Goal: Transaction & Acquisition: Purchase product/service

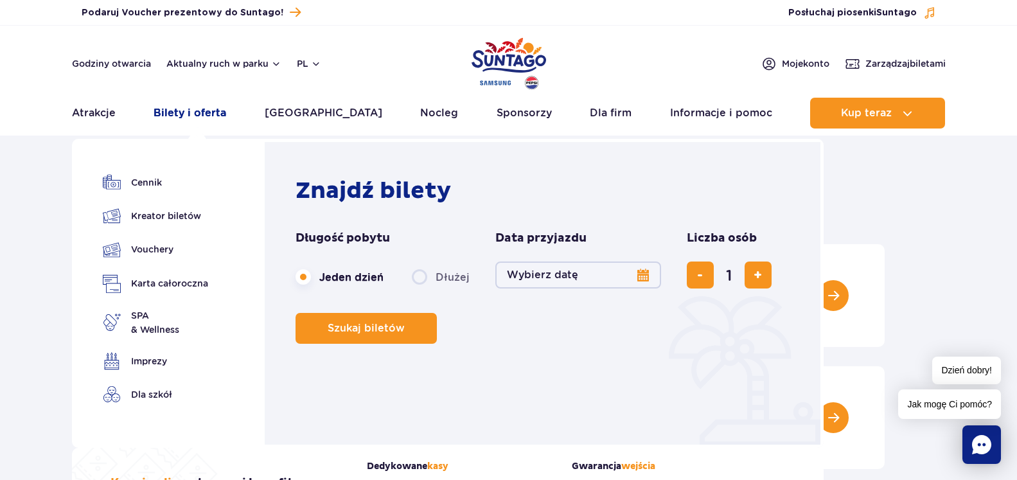
click at [197, 112] on link "Bilety i oferta" at bounding box center [190, 113] width 73 height 31
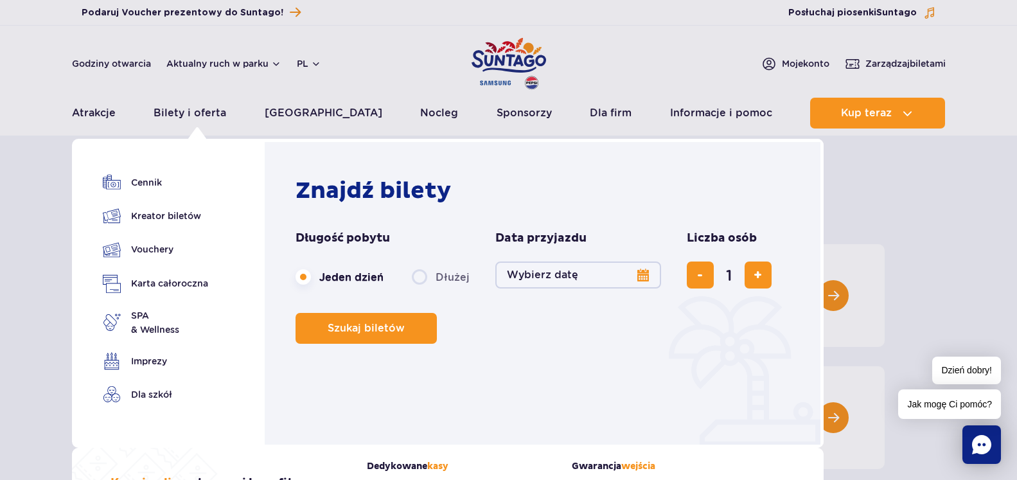
click at [641, 272] on button "Wybierz datę" at bounding box center [578, 274] width 166 height 27
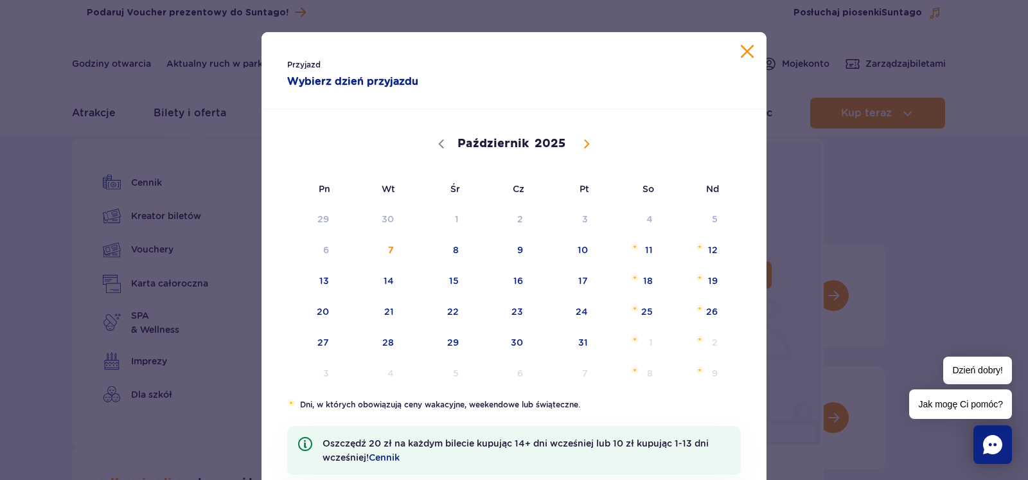
click at [582, 143] on icon at bounding box center [586, 143] width 9 height 9
select select "10"
click at [323, 285] on span "10" at bounding box center [306, 281] width 65 height 30
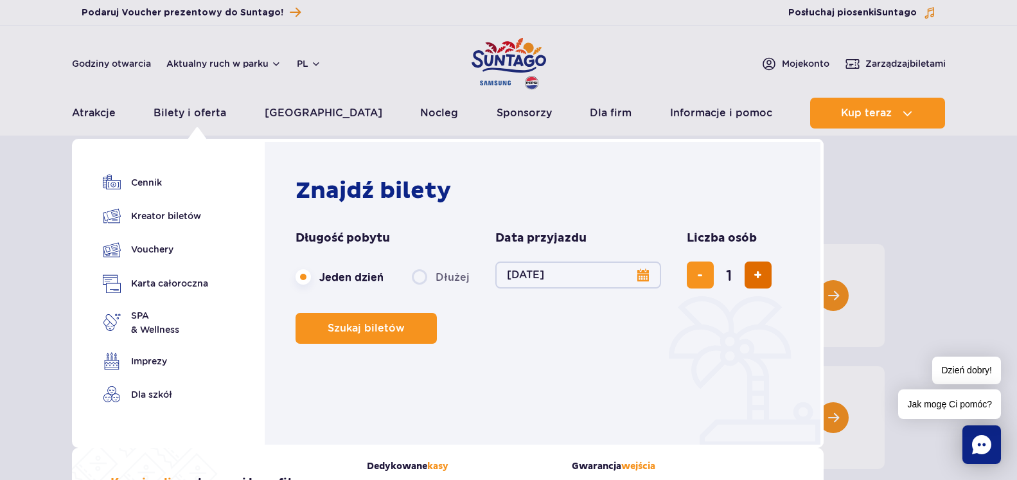
click at [757, 275] on span "dodaj bilet" at bounding box center [758, 275] width 8 height 0
click at [756, 275] on span "dodaj bilet" at bounding box center [758, 275] width 8 height 0
type input "4"
click at [362, 330] on span "Szukaj biletów" at bounding box center [361, 329] width 77 height 12
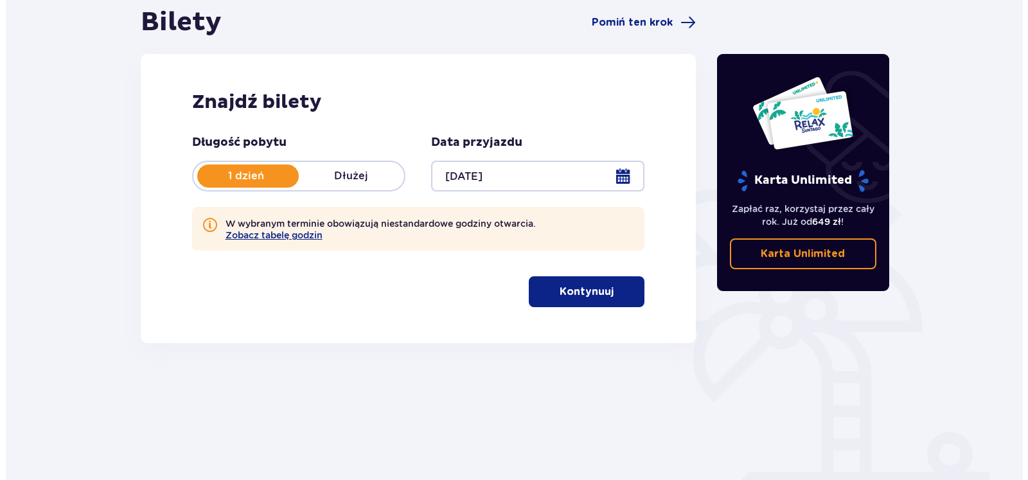
scroll to position [131, 0]
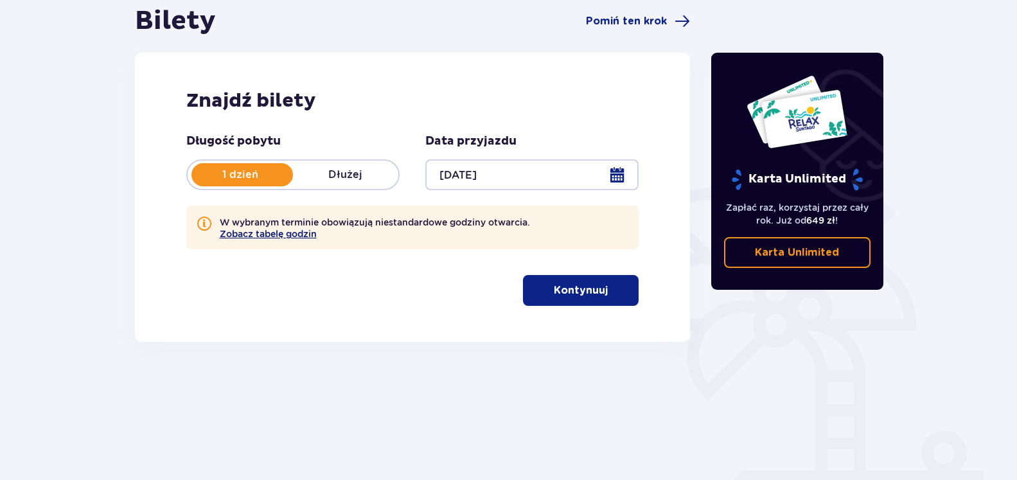
click at [260, 236] on button "Zobacz tabelę godzin" at bounding box center [268, 234] width 97 height 10
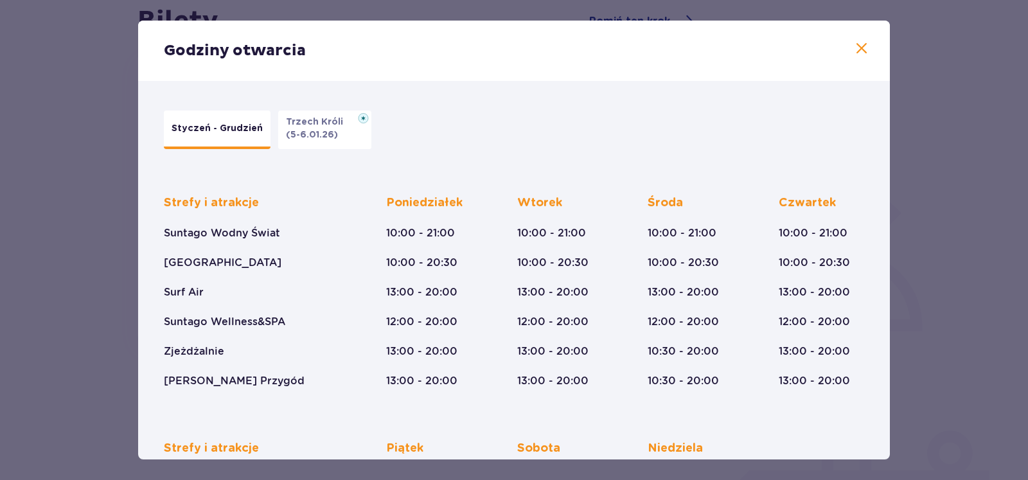
click at [854, 46] on span at bounding box center [861, 48] width 15 height 15
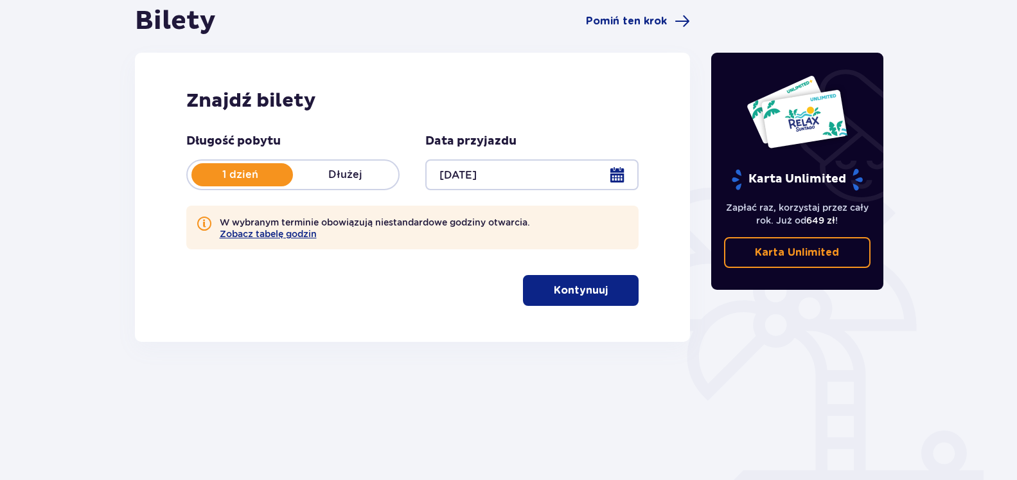
drag, startPoint x: 592, startPoint y: 294, endPoint x: 585, endPoint y: 296, distance: 6.7
click at [586, 296] on p "Kontynuuj" at bounding box center [581, 290] width 54 height 14
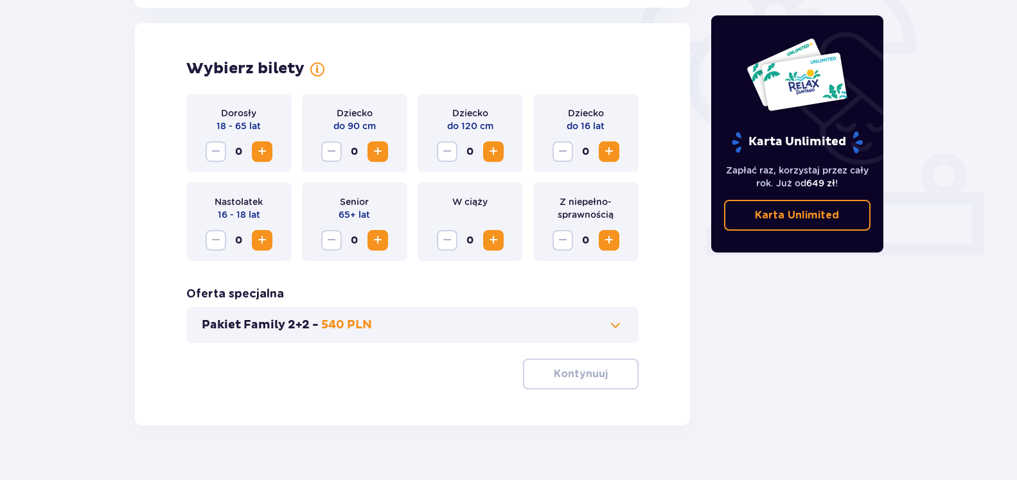
scroll to position [416, 0]
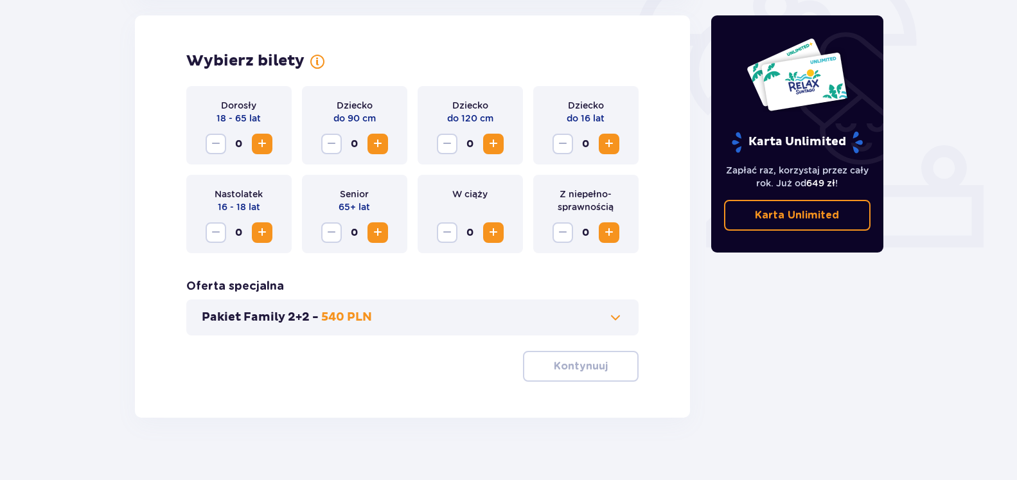
click at [263, 148] on span "Zwiększ" at bounding box center [261, 143] width 15 height 15
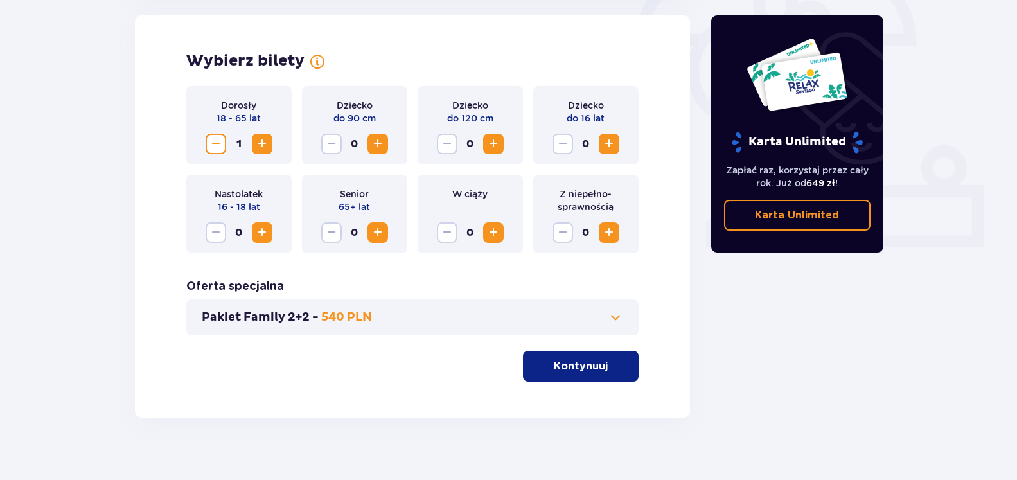
click at [263, 148] on span "Zwiększ" at bounding box center [261, 143] width 15 height 15
click at [607, 142] on span "Zwiększ" at bounding box center [608, 143] width 15 height 15
click at [621, 314] on span at bounding box center [615, 317] width 15 height 15
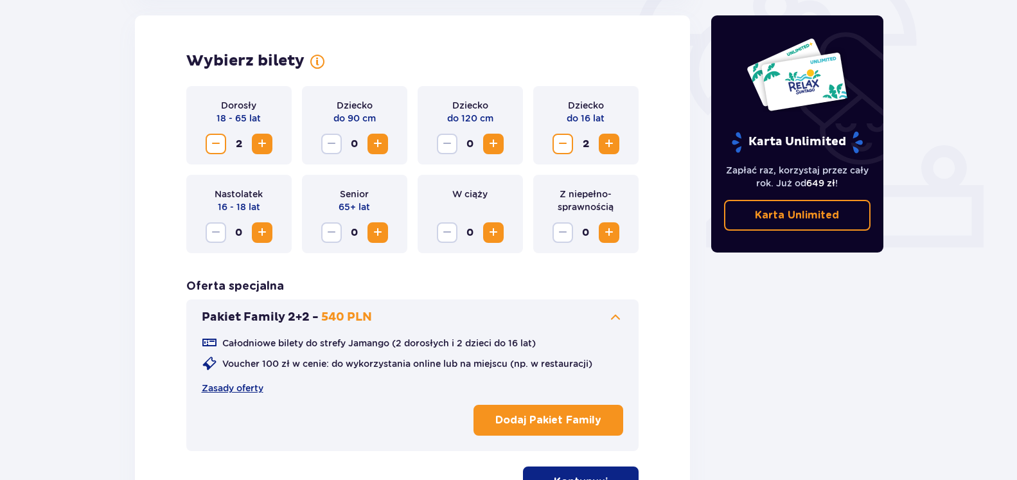
click at [618, 315] on span at bounding box center [615, 317] width 15 height 15
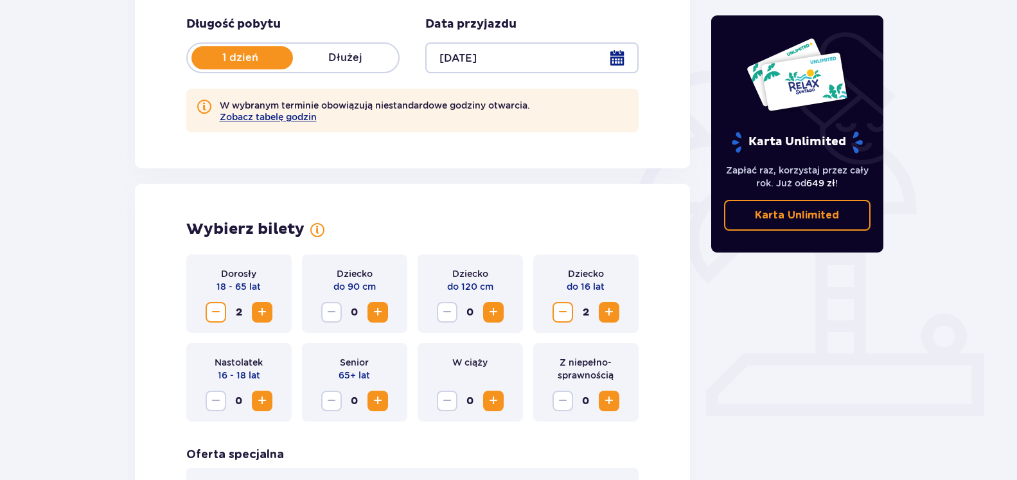
scroll to position [366, 0]
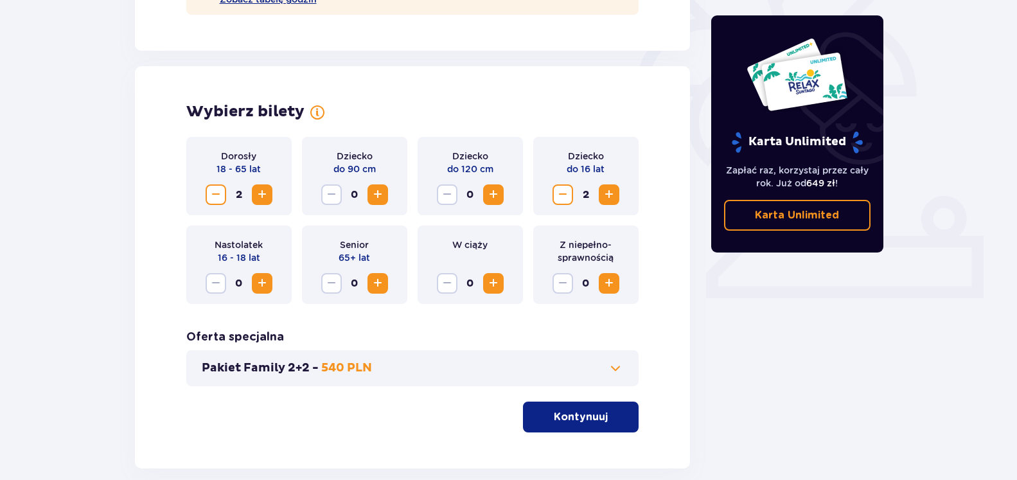
click at [584, 418] on p "Kontynuuj" at bounding box center [581, 417] width 54 height 14
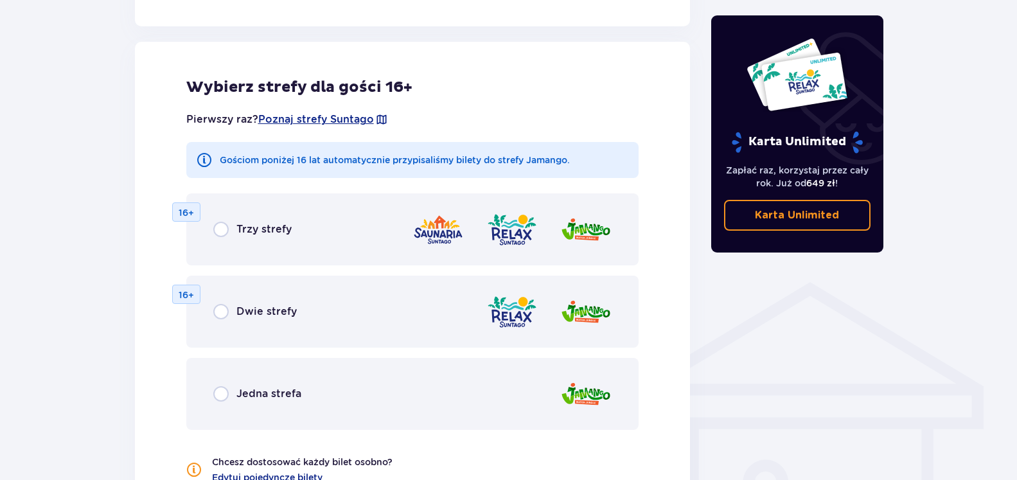
scroll to position [772, 0]
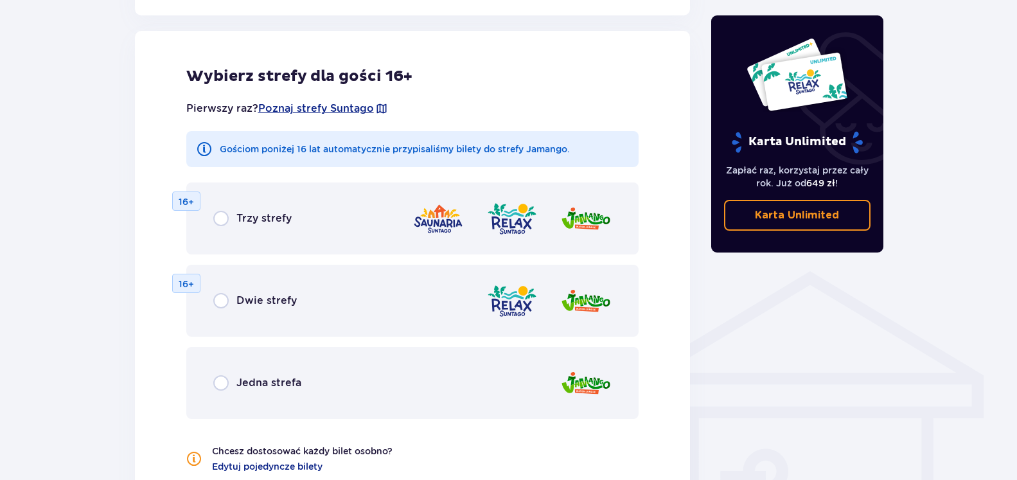
click at [220, 384] on input "radio" at bounding box center [220, 382] width 15 height 15
radio input "true"
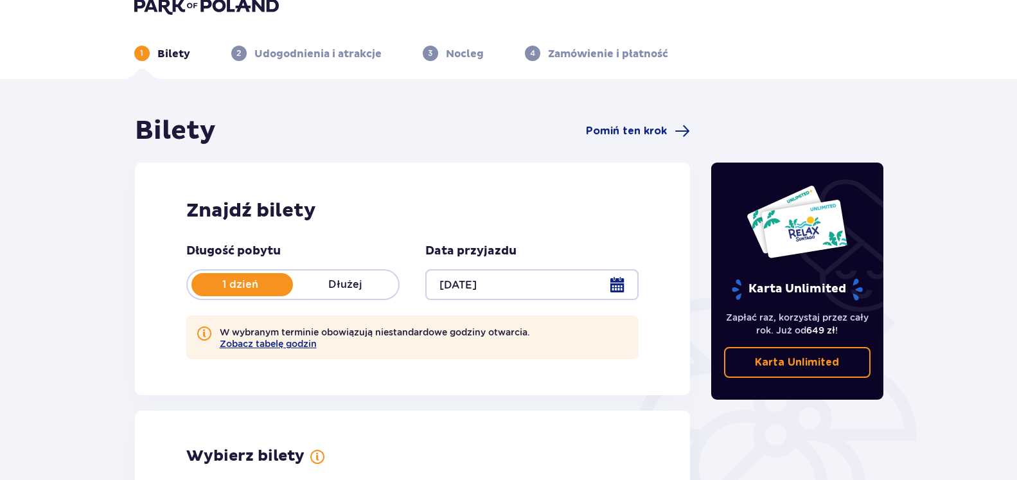
scroll to position [0, 0]
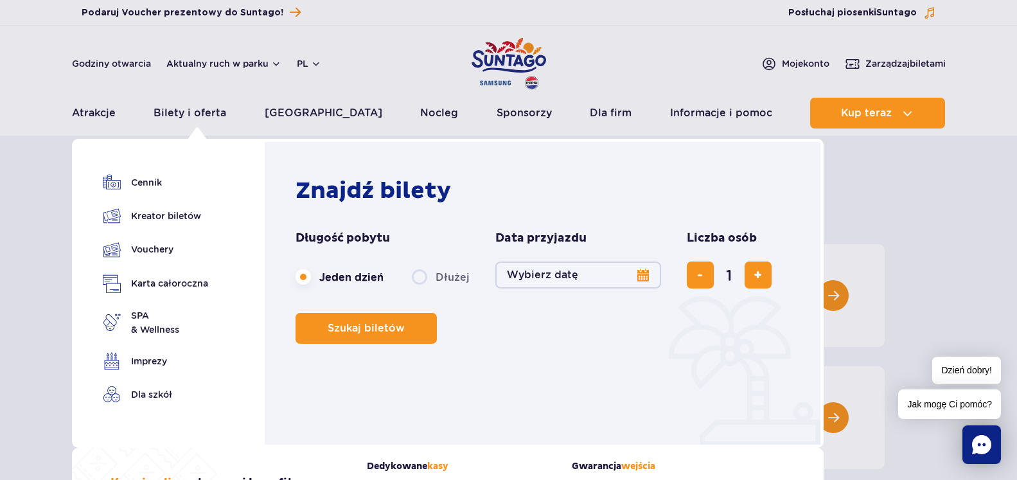
click at [642, 276] on button "Wybierz datę" at bounding box center [578, 274] width 166 height 27
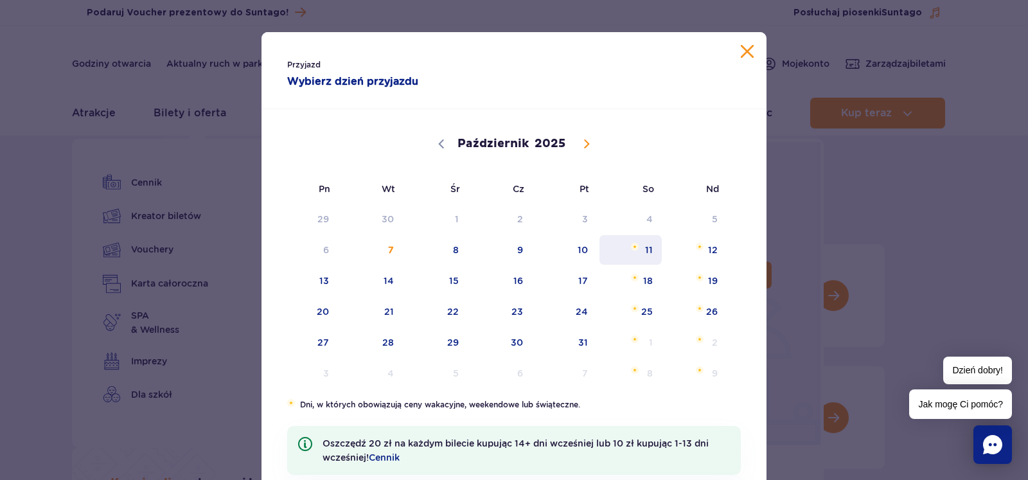
click at [624, 258] on span "11" at bounding box center [630, 250] width 65 height 30
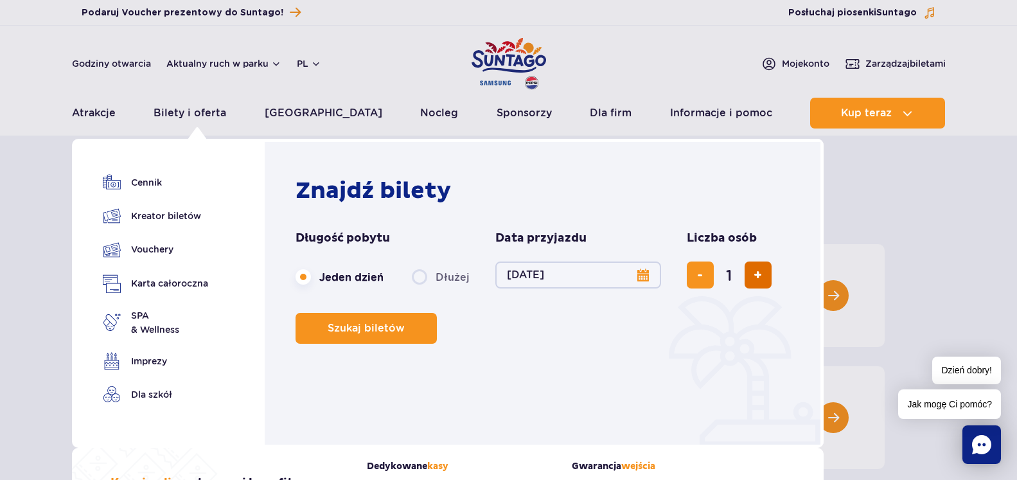
click at [756, 275] on span "dodaj bilet" at bounding box center [758, 275] width 8 height 0
drag, startPoint x: 698, startPoint y: 279, endPoint x: 572, endPoint y: 296, distance: 126.4
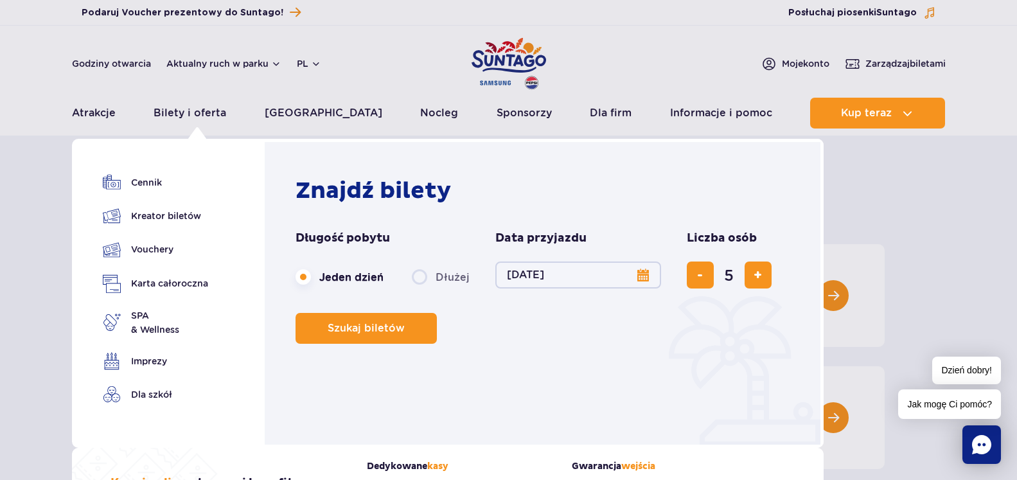
click at [697, 275] on span "usuń bilet" at bounding box center [700, 275] width 6 height 0
type input "4"
click at [387, 339] on button "Szukaj biletów" at bounding box center [366, 328] width 141 height 31
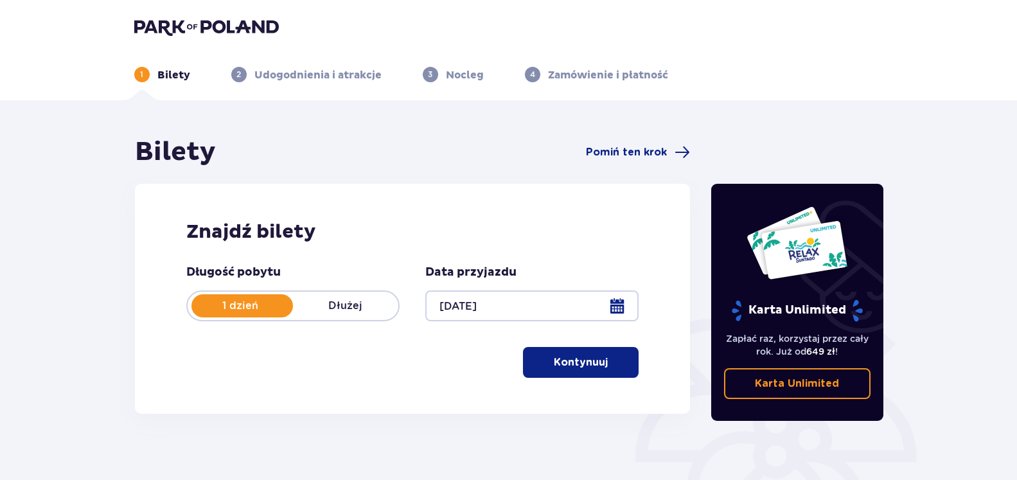
click at [578, 360] on p "Kontynuuj" at bounding box center [581, 362] width 54 height 14
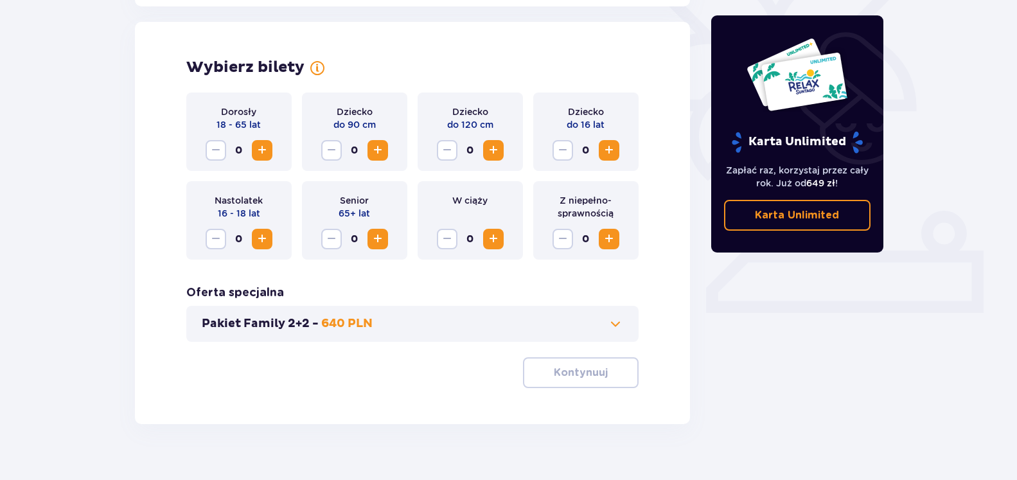
scroll to position [357, 0]
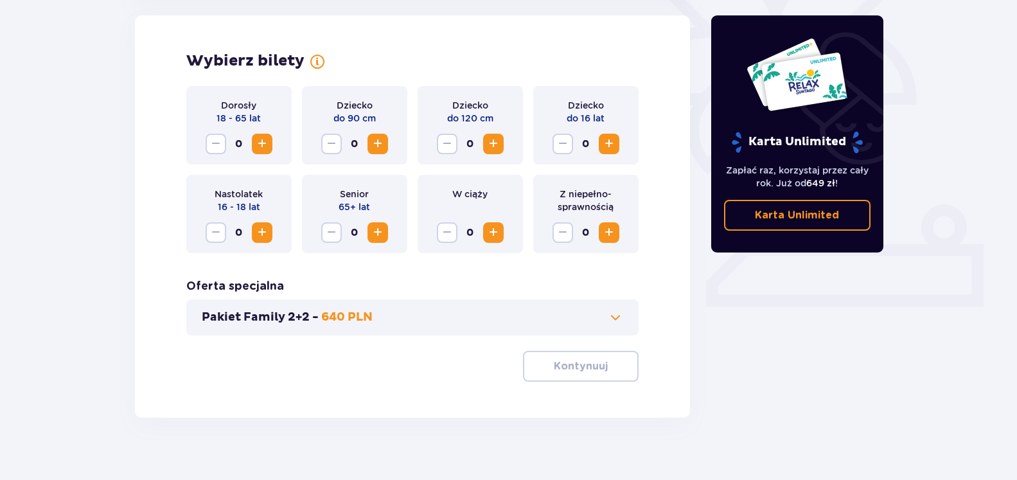
click at [260, 147] on span "Zwiększ" at bounding box center [261, 143] width 15 height 15
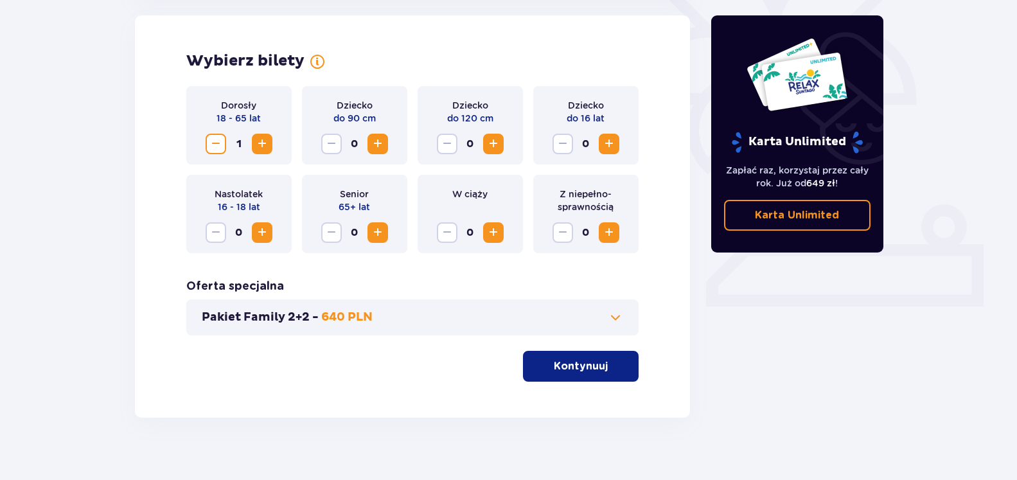
click at [260, 147] on span "Zwiększ" at bounding box center [261, 143] width 15 height 15
click at [608, 138] on span "Zwiększ" at bounding box center [608, 143] width 15 height 15
click at [583, 366] on p "Kontynuuj" at bounding box center [581, 366] width 54 height 14
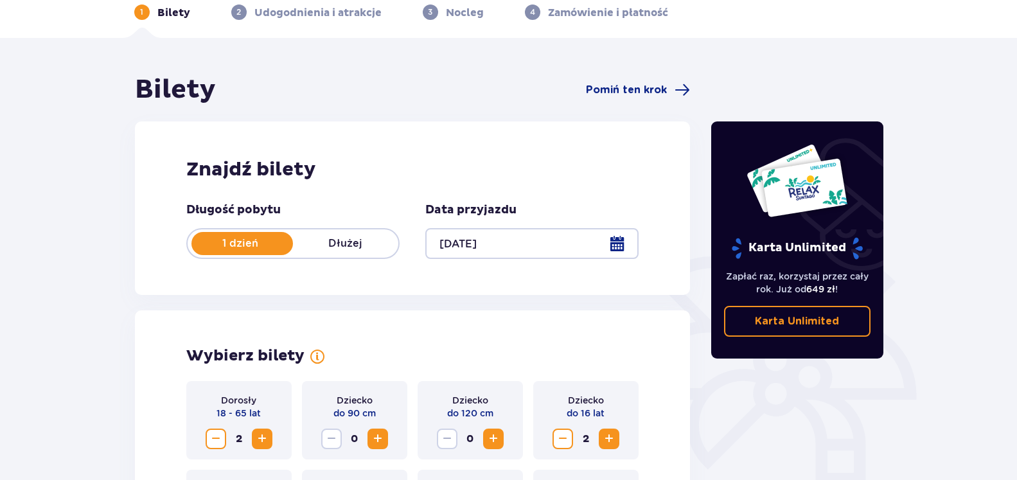
scroll to position [0, 0]
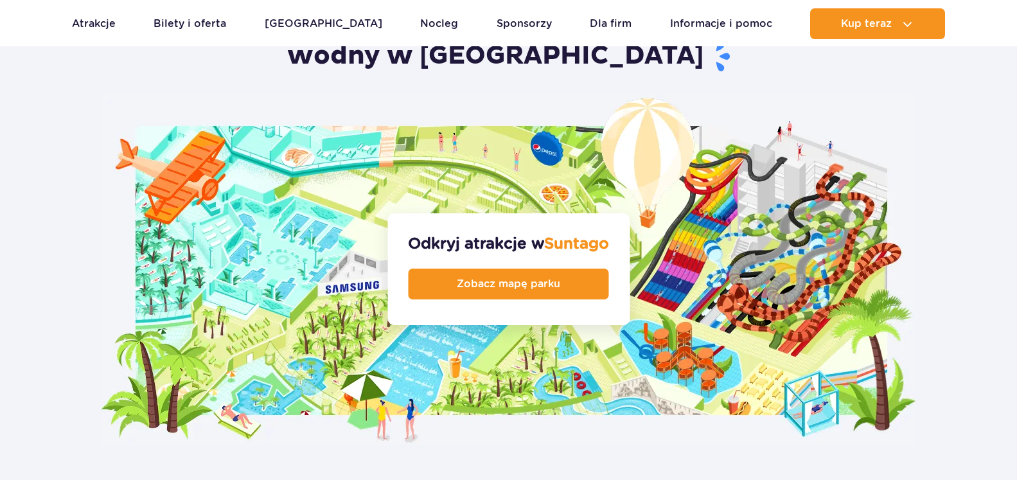
scroll to position [1311, 0]
